Goal: Use online tool/utility

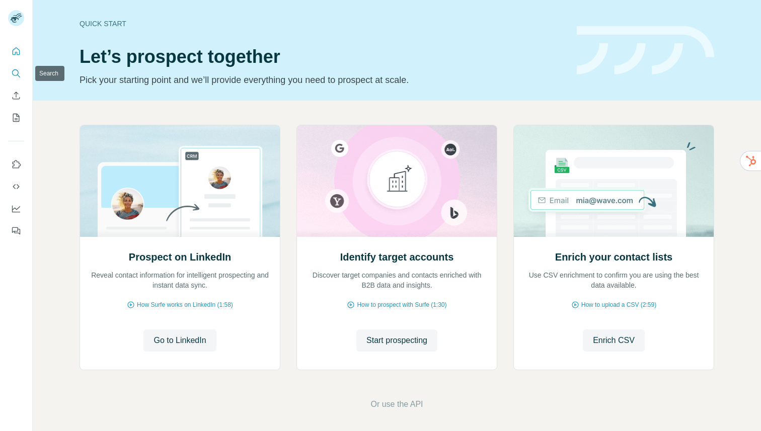
click at [14, 69] on icon "Search" at bounding box center [16, 73] width 10 height 10
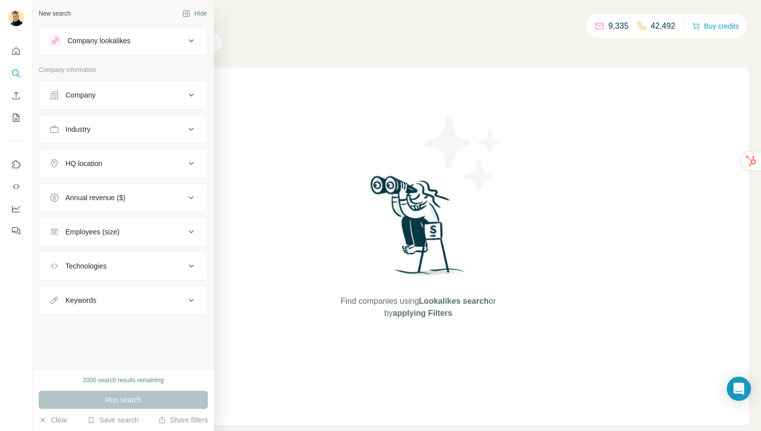
click at [156, 45] on div "Company lookalikes" at bounding box center [117, 41] width 136 height 12
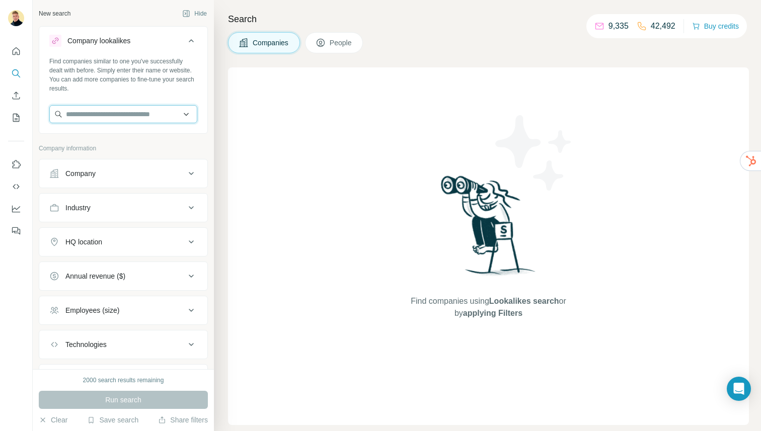
click at [129, 107] on input "text" at bounding box center [123, 114] width 148 height 18
click at [113, 116] on input "text" at bounding box center [123, 114] width 148 height 18
click at [8, 65] on button "Search" at bounding box center [16, 73] width 16 height 18
click at [85, 116] on input "text" at bounding box center [123, 114] width 148 height 18
